Goal: Find specific page/section: Find specific page/section

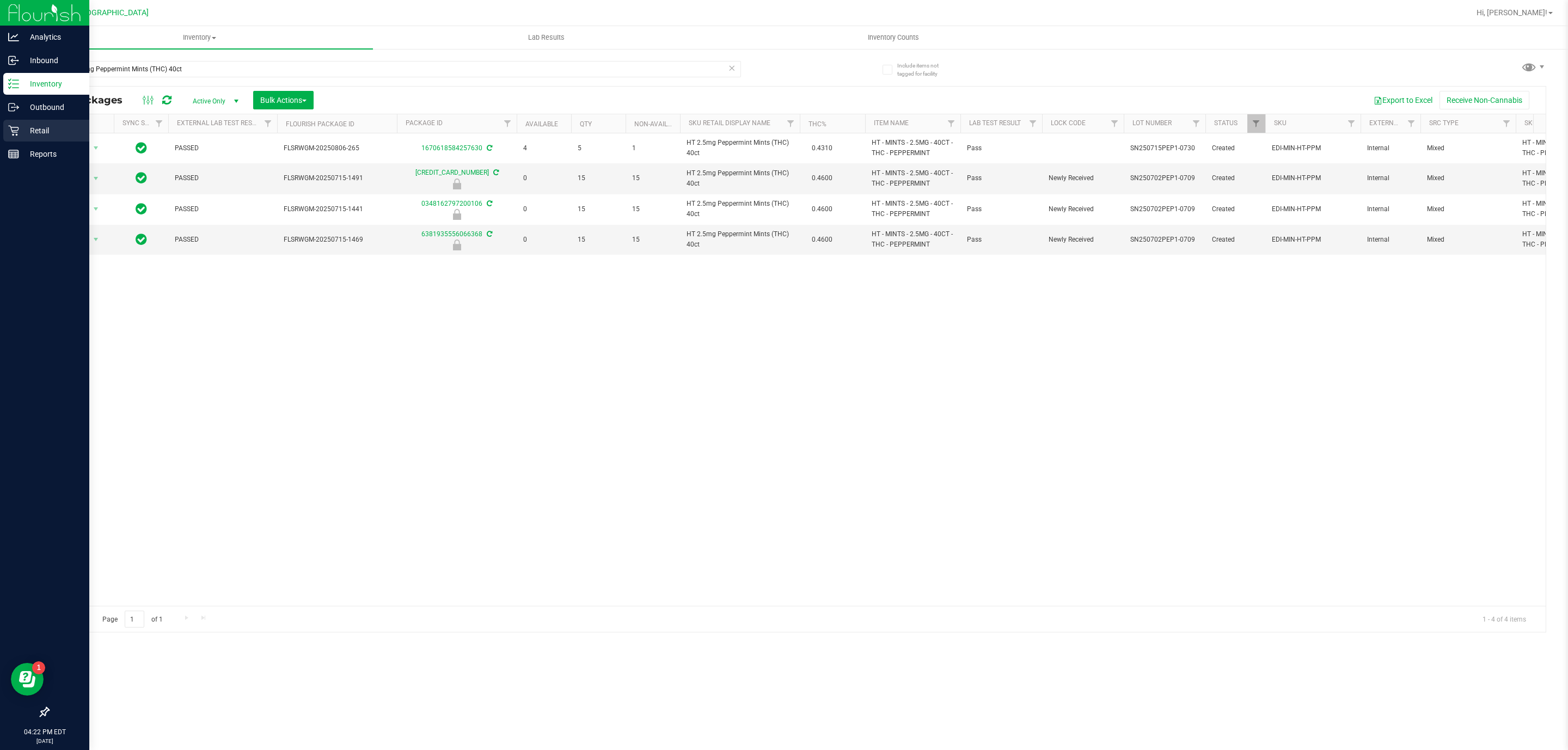
click at [25, 139] on div "Retail" at bounding box center [46, 131] width 86 height 22
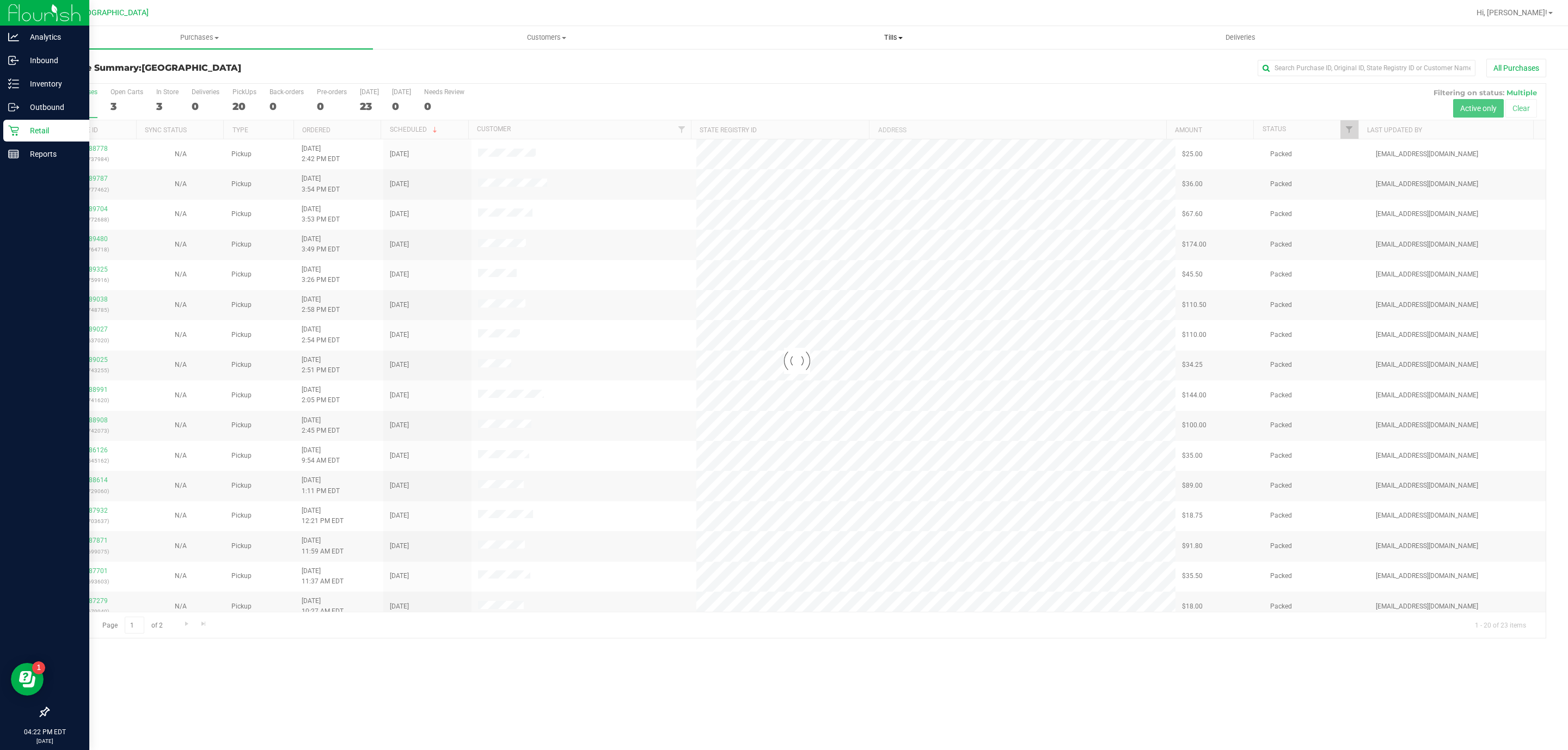
click at [883, 38] on span "Tills" at bounding box center [893, 38] width 345 height 10
click at [868, 62] on li "Manage tills" at bounding box center [893, 66] width 347 height 13
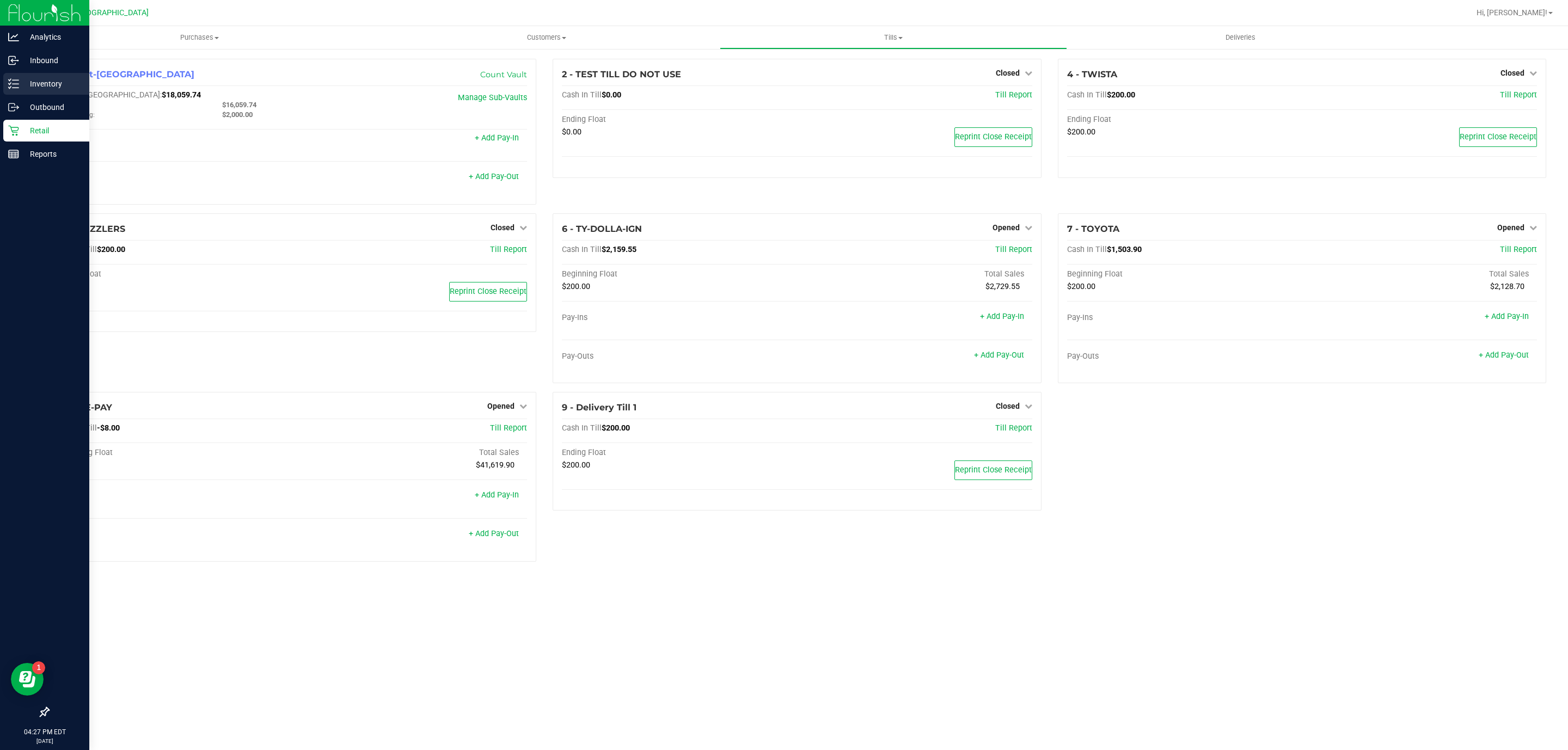
click at [54, 88] on p "Inventory" at bounding box center [51, 84] width 65 height 13
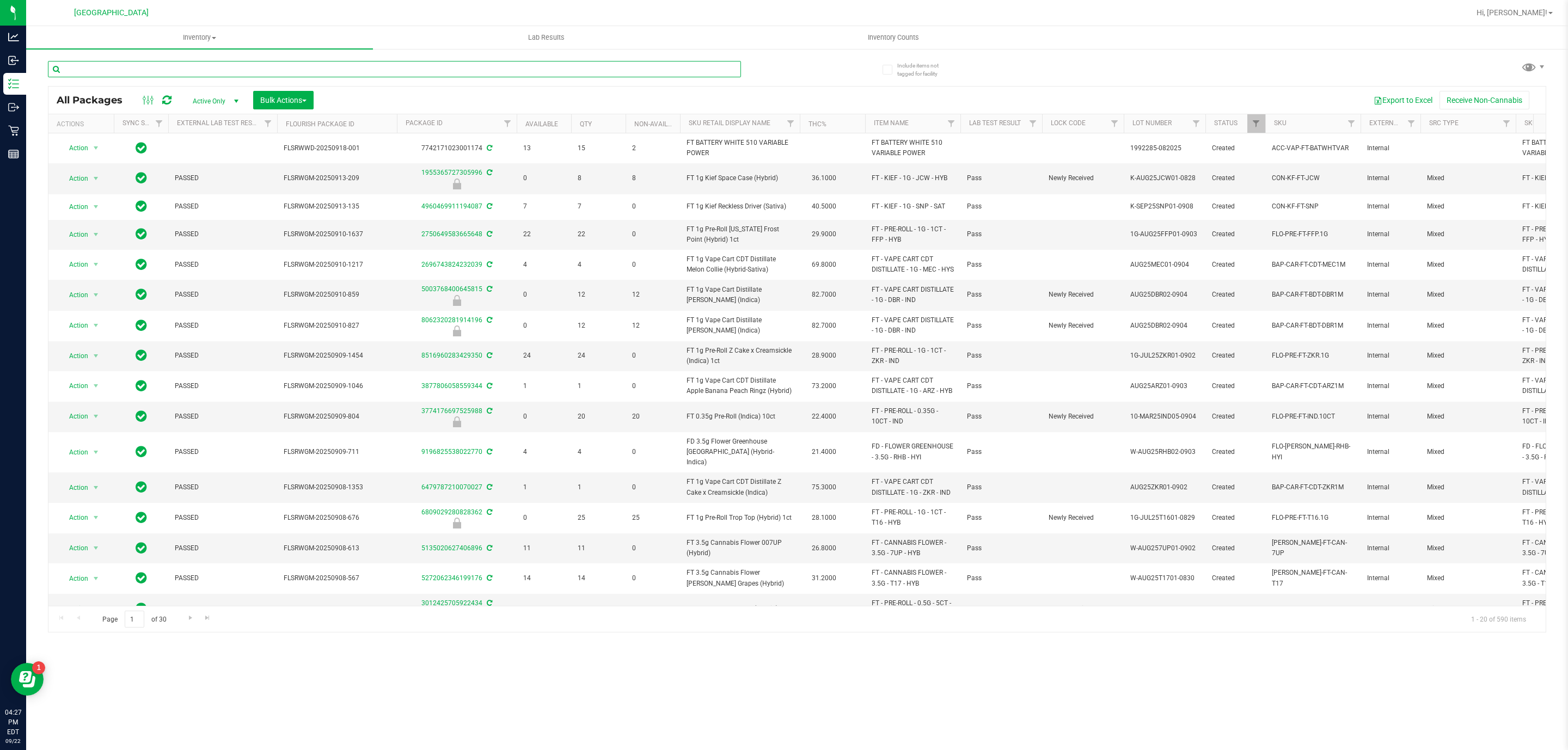
click at [396, 72] on input "text" at bounding box center [394, 69] width 693 height 16
paste input "SN250728DC1-0804"
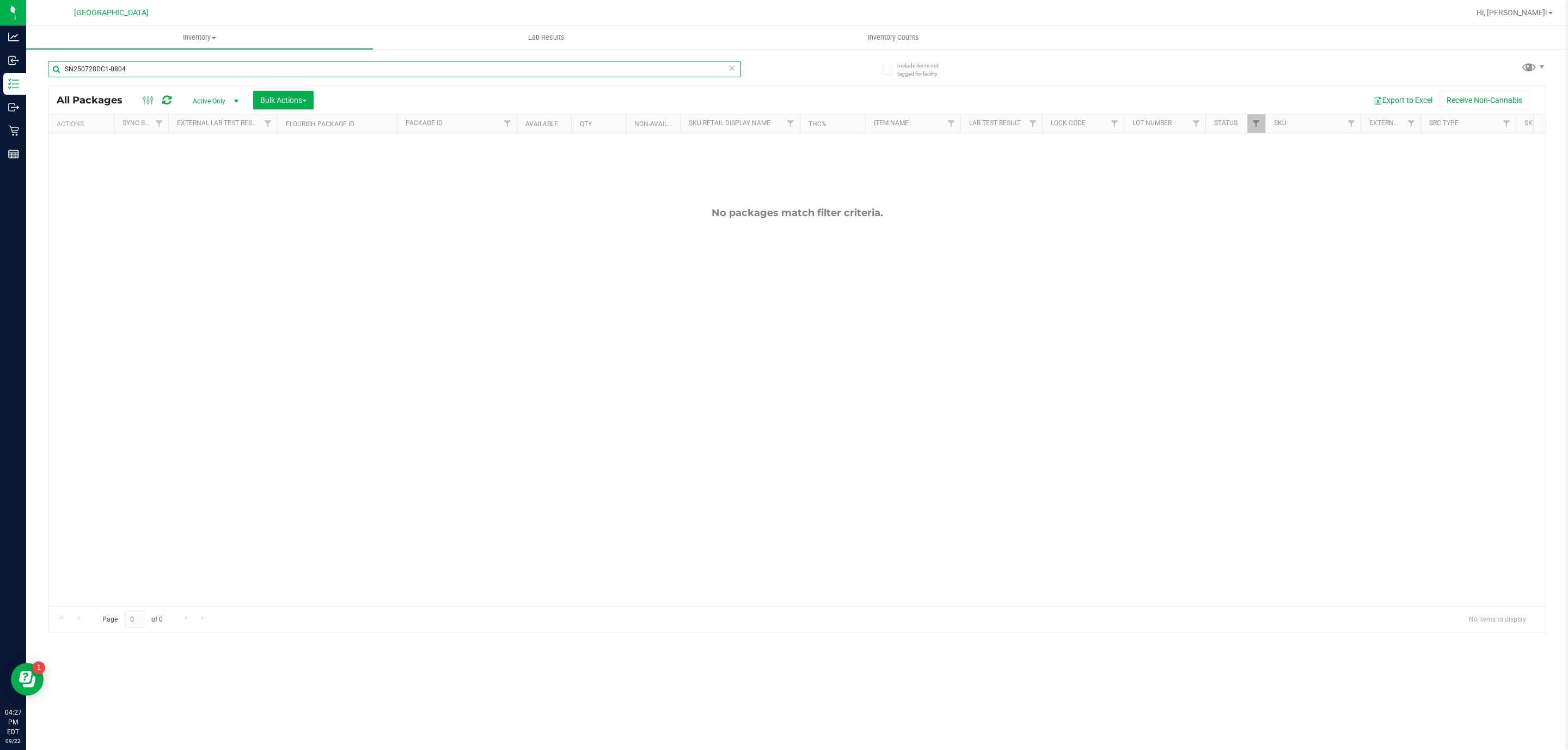
click at [386, 72] on input "SN250728DC1-0804" at bounding box center [394, 69] width 693 height 16
type input "SN250728DC1-0804"
